Goal: Information Seeking & Learning: Learn about a topic

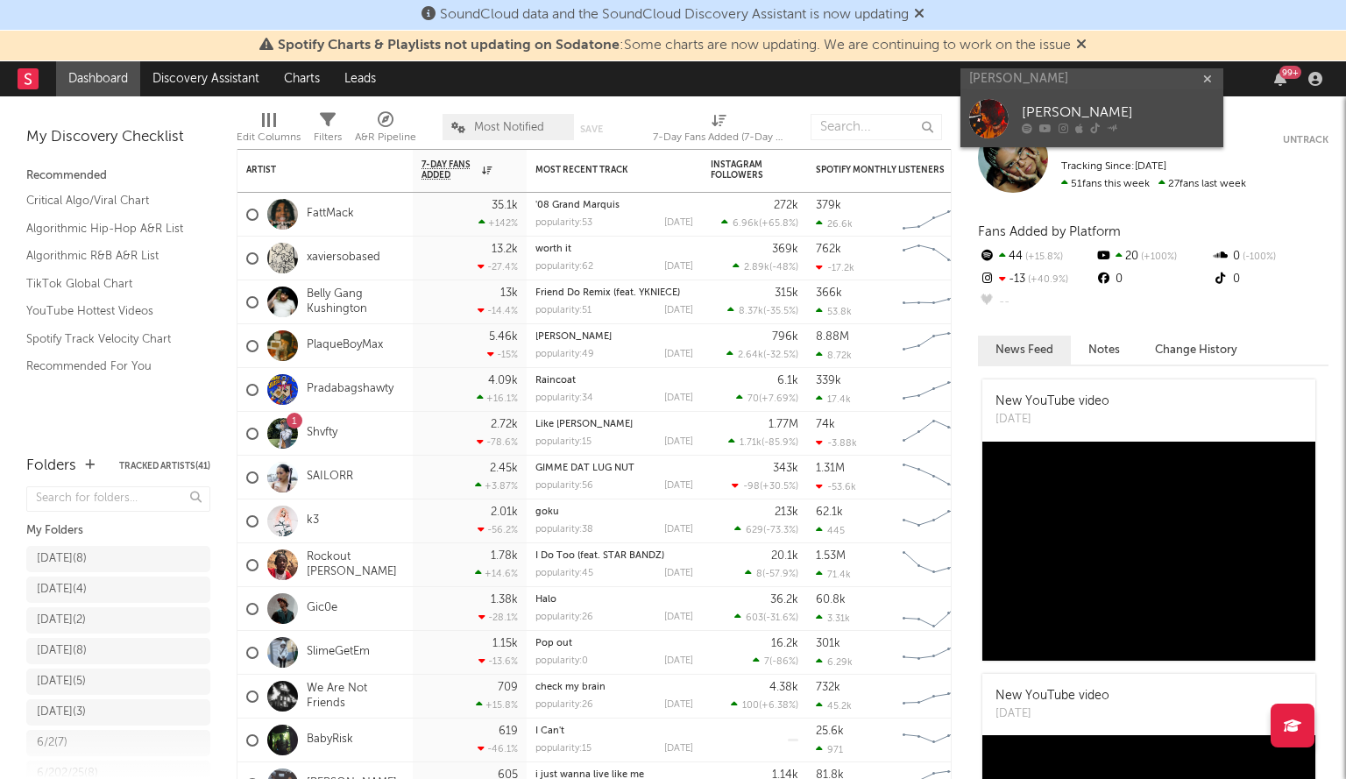
type input "[PERSON_NAME]"
click at [1001, 127] on div at bounding box center [988, 118] width 39 height 39
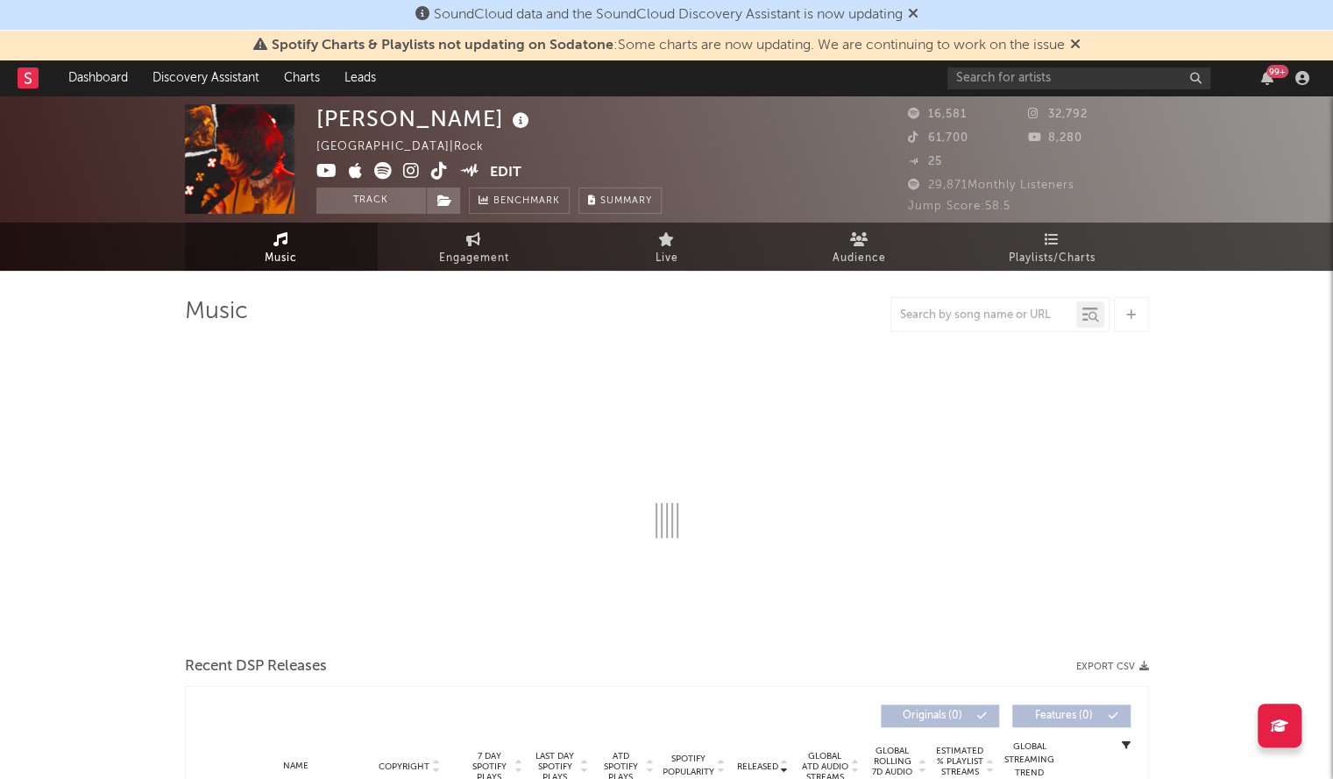
select select "6m"
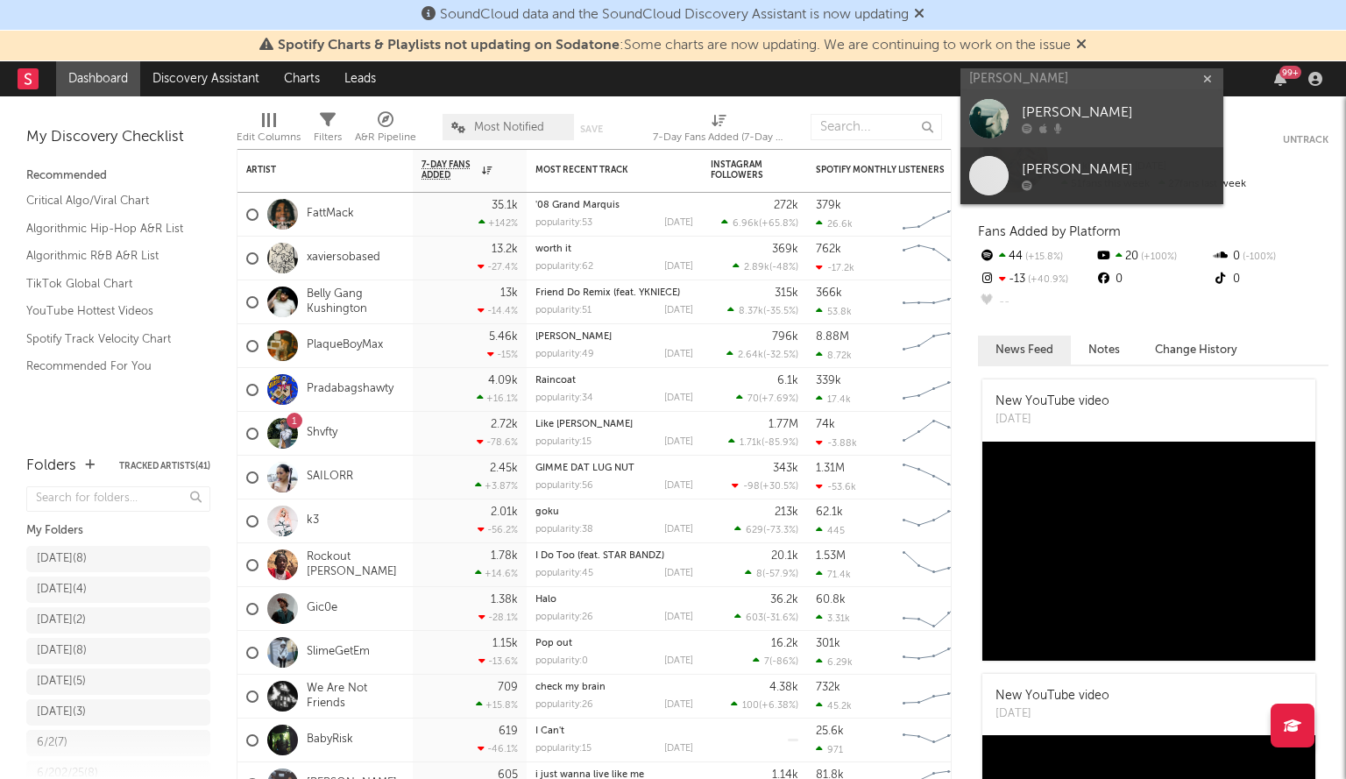
type input "[PERSON_NAME]"
click at [1010, 115] on link "Sara Sloan" at bounding box center [1092, 118] width 263 height 57
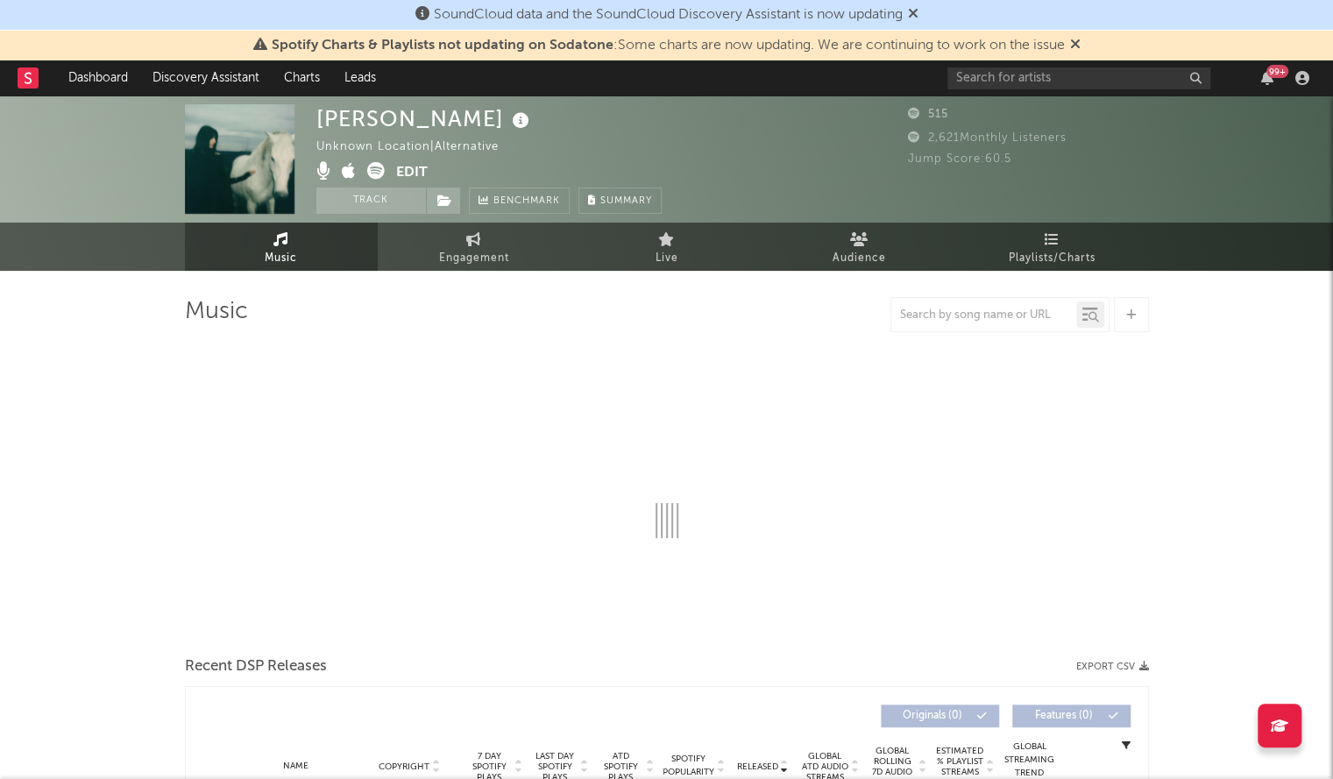
select select "1w"
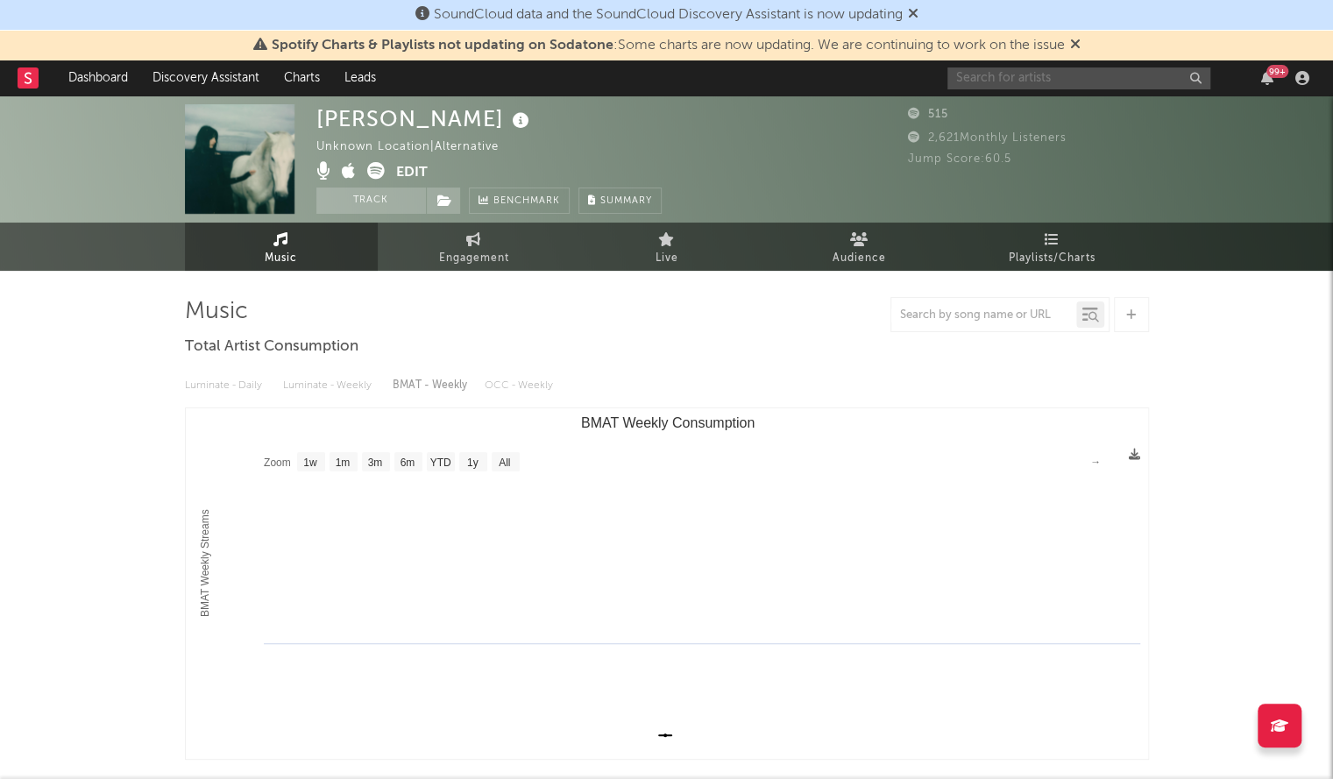
click at [970, 71] on input "text" at bounding box center [1079, 78] width 263 height 22
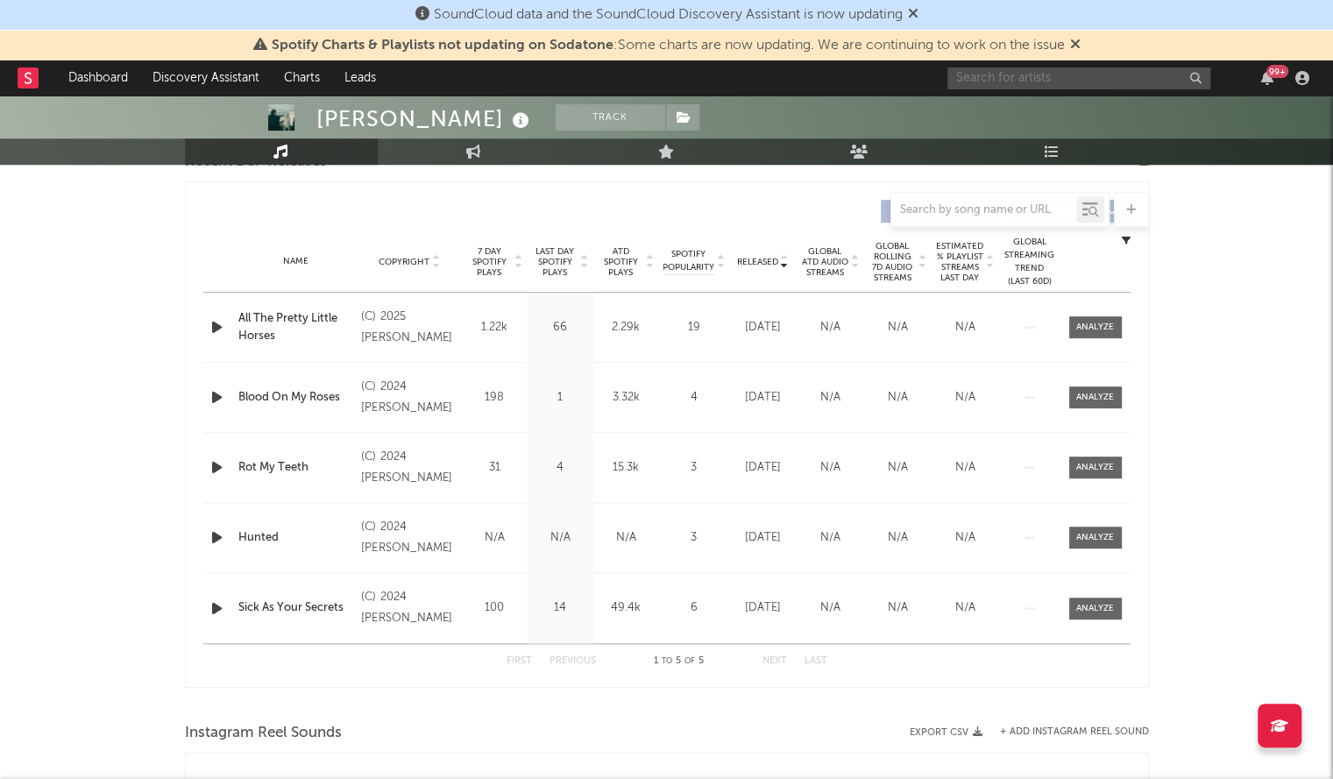
scroll to position [648, 0]
